Goal: Task Accomplishment & Management: Use online tool/utility

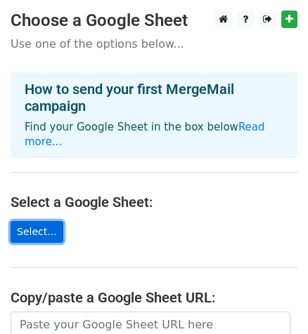
click at [39, 221] on link "Select..." at bounding box center [37, 232] width 53 height 22
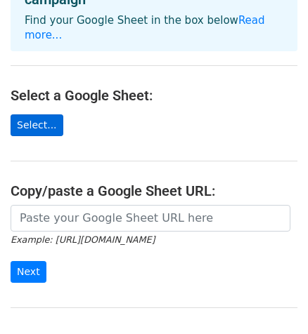
scroll to position [98, 0]
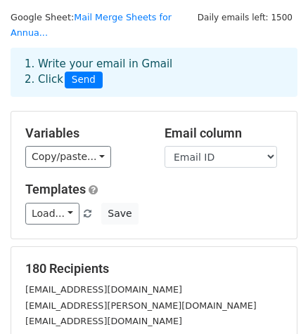
scroll to position [63, 0]
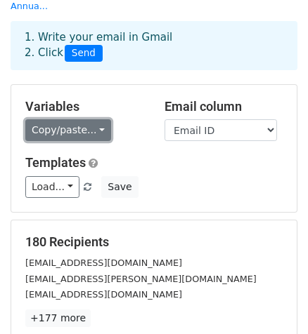
click at [89, 119] on link "Copy/paste..." at bounding box center [68, 130] width 86 height 22
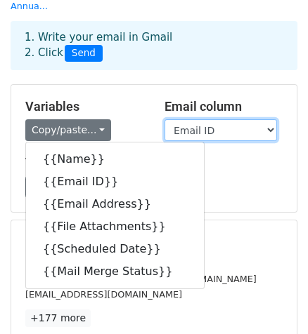
click at [230, 119] on select "Name Email ID Email Address File Attachments Scheduled Date Mail Merge Status" at bounding box center [220, 130] width 112 height 22
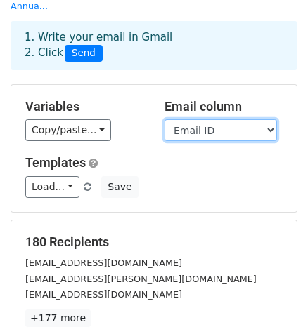
click at [164, 119] on select "Name Email ID Email Address File Attachments Scheduled Date Mail Merge Status" at bounding box center [220, 130] width 112 height 22
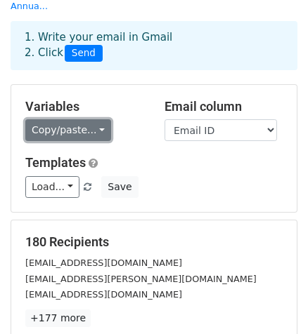
click at [93, 119] on link "Copy/paste..." at bounding box center [68, 130] width 86 height 22
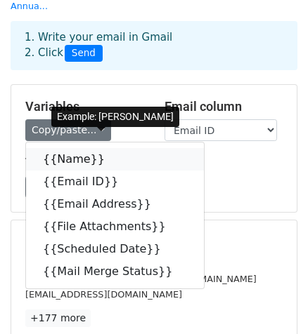
click at [67, 150] on link "{{Name}}" at bounding box center [115, 159] width 178 height 22
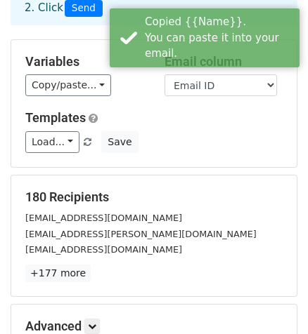
scroll to position [127, 0]
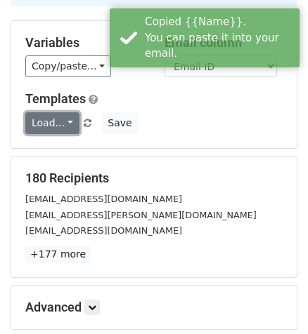
click at [67, 112] on link "Load..." at bounding box center [52, 123] width 54 height 22
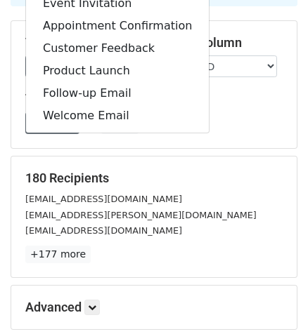
click at [216, 112] on div "Load... Webinar Invitation Order Confirmation Trial Expiration Warning Newslett…" at bounding box center [154, 123] width 278 height 22
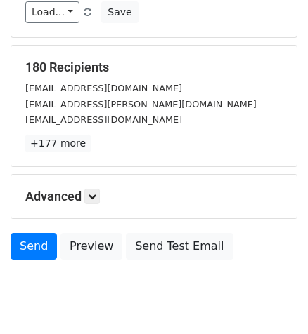
scroll to position [264, 0]
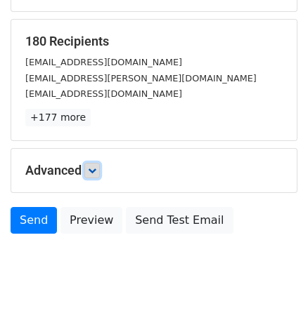
click at [93, 166] on icon at bounding box center [92, 170] width 8 height 8
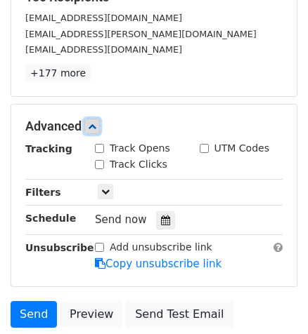
scroll to position [328, 0]
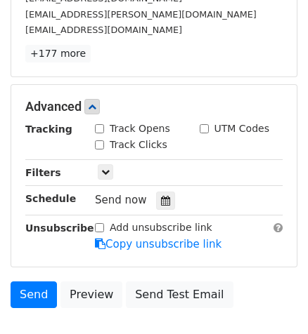
click at [99, 124] on input "Track Opens" at bounding box center [99, 128] width 9 height 9
checkbox input "true"
click at [100, 140] on input "Track Clicks" at bounding box center [99, 144] width 9 height 9
checkbox input "true"
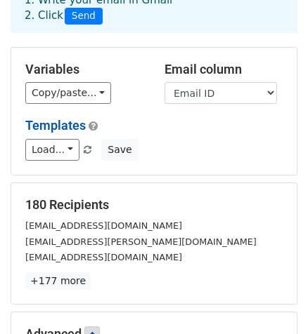
scroll to position [81, 0]
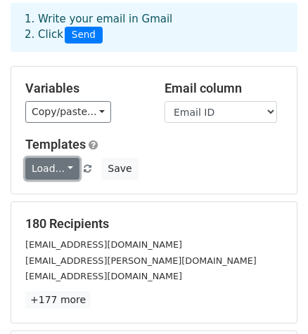
click at [62, 158] on link "Load..." at bounding box center [52, 169] width 54 height 22
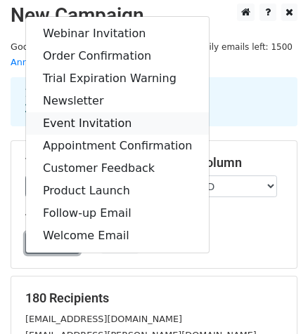
scroll to position [0, 0]
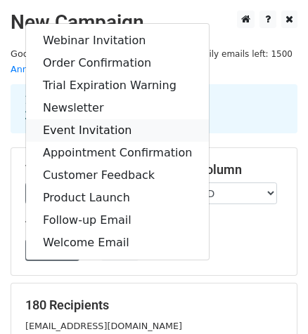
click at [100, 122] on link "Event Invitation" at bounding box center [117, 130] width 183 height 22
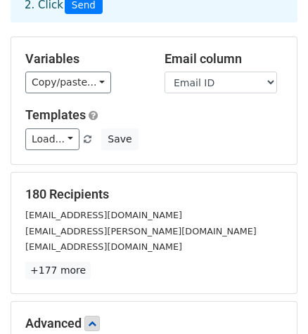
scroll to position [127, 0]
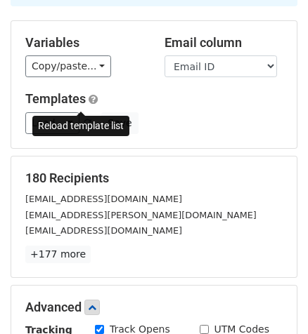
click at [84, 119] on span at bounding box center [88, 123] width 8 height 9
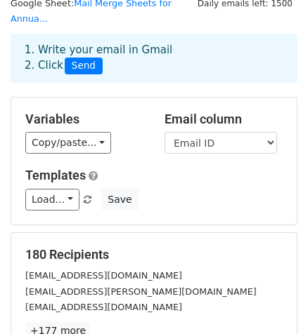
scroll to position [0, 0]
